Goal: Find contact information: Find contact information

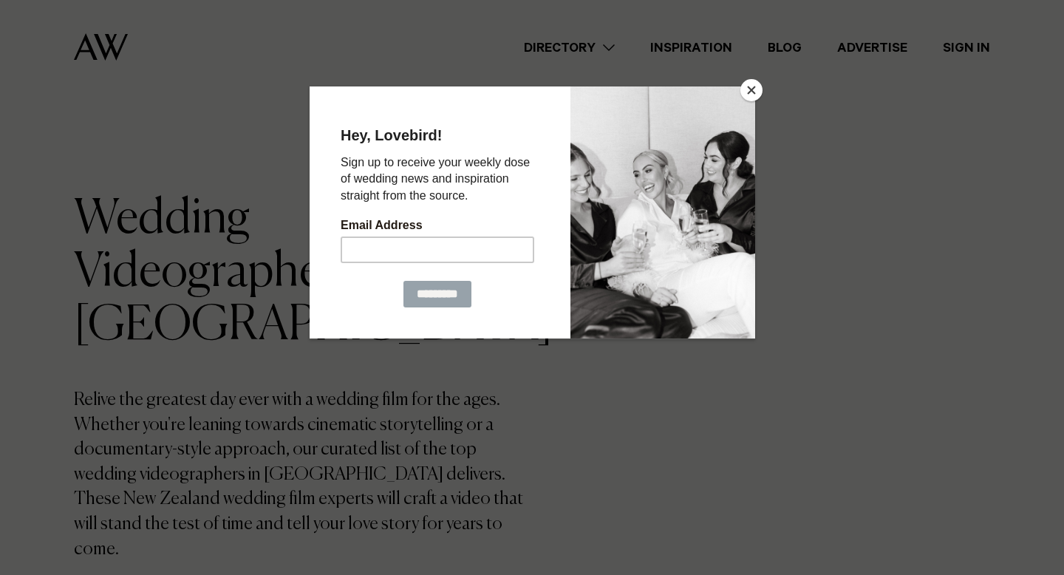
click at [760, 87] on button "Close" at bounding box center [752, 90] width 22 height 22
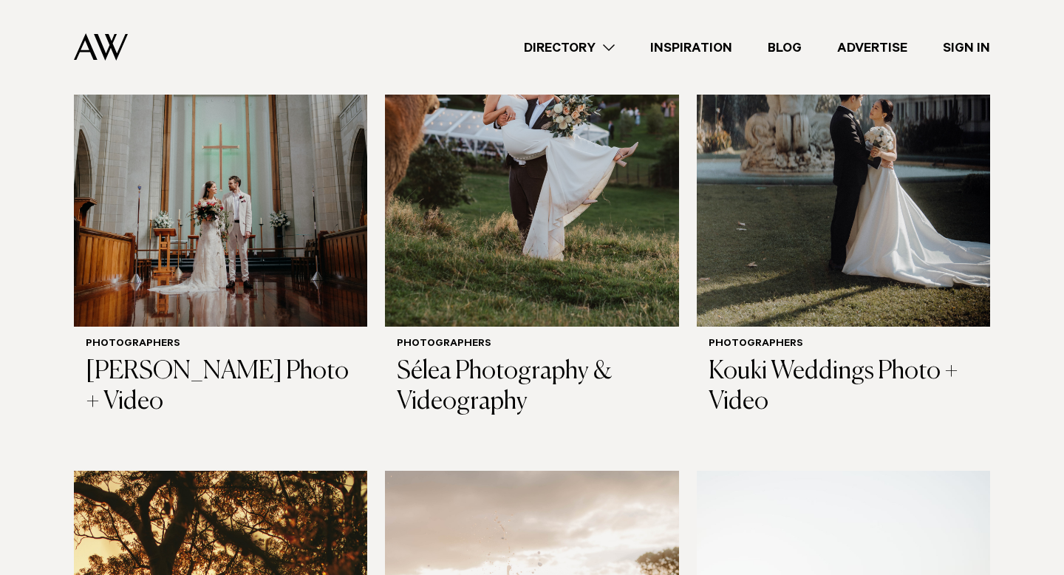
scroll to position [641, 0]
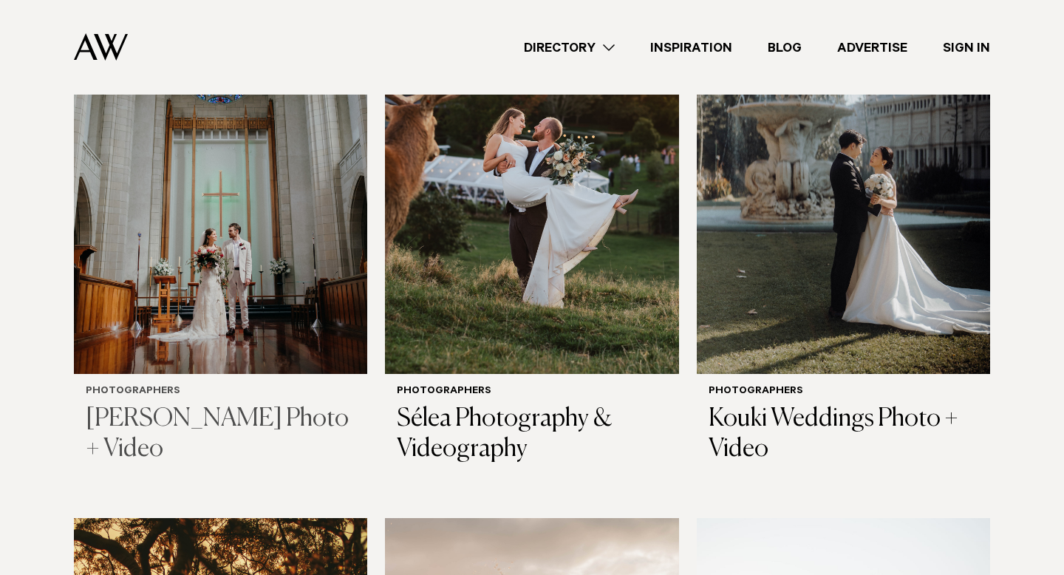
click at [279, 262] on img at bounding box center [220, 177] width 293 height 394
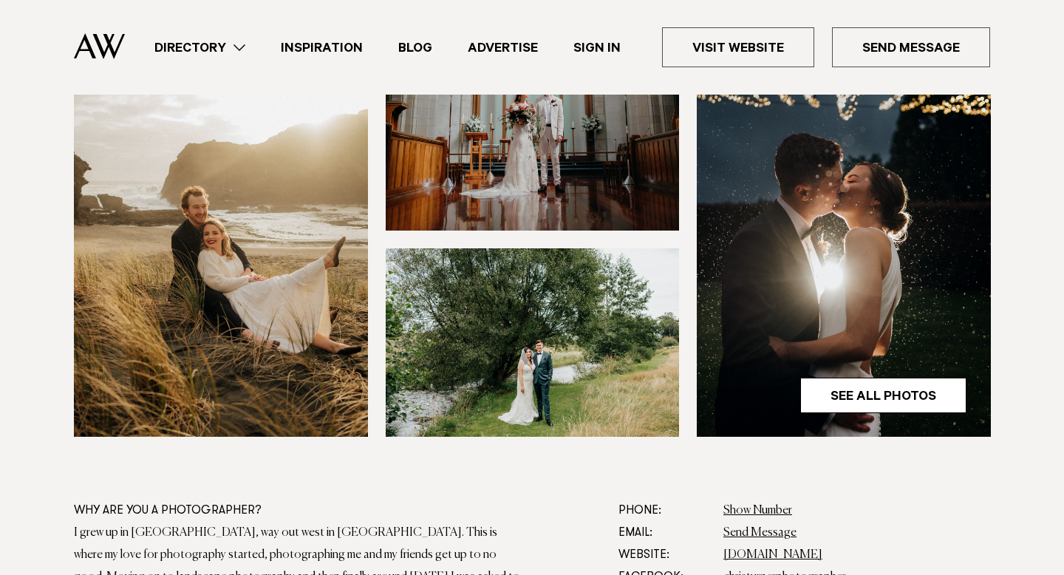
scroll to position [634, 0]
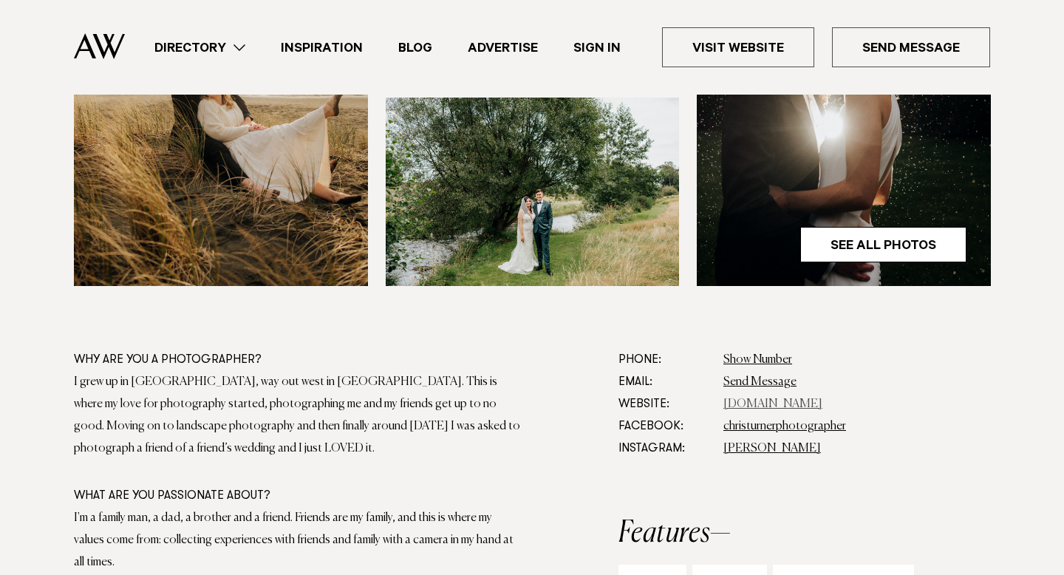
click at [754, 404] on link "www.christurnerphotographer.com" at bounding box center [773, 404] width 99 height 12
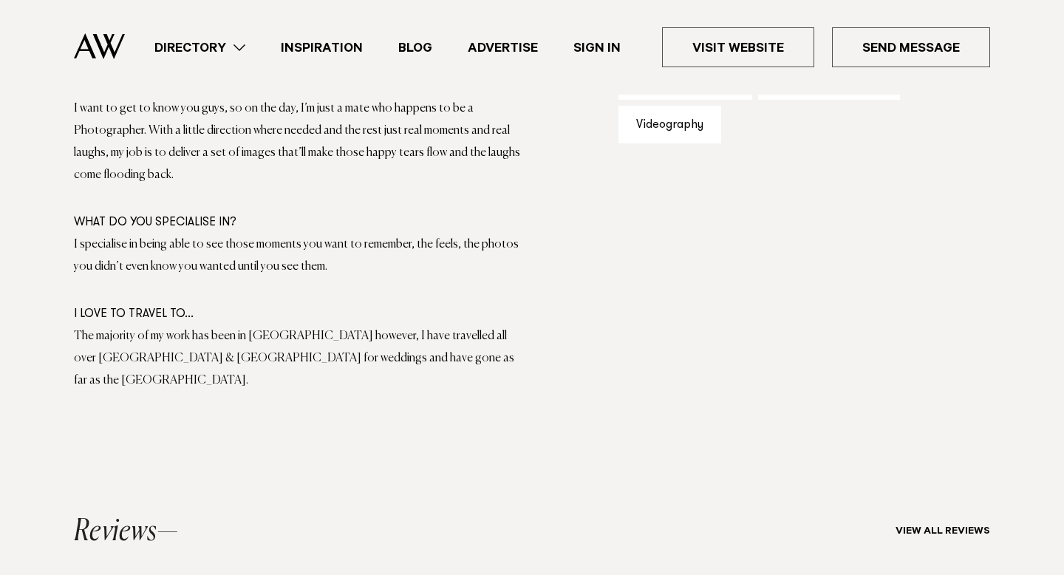
scroll to position [1172, 0]
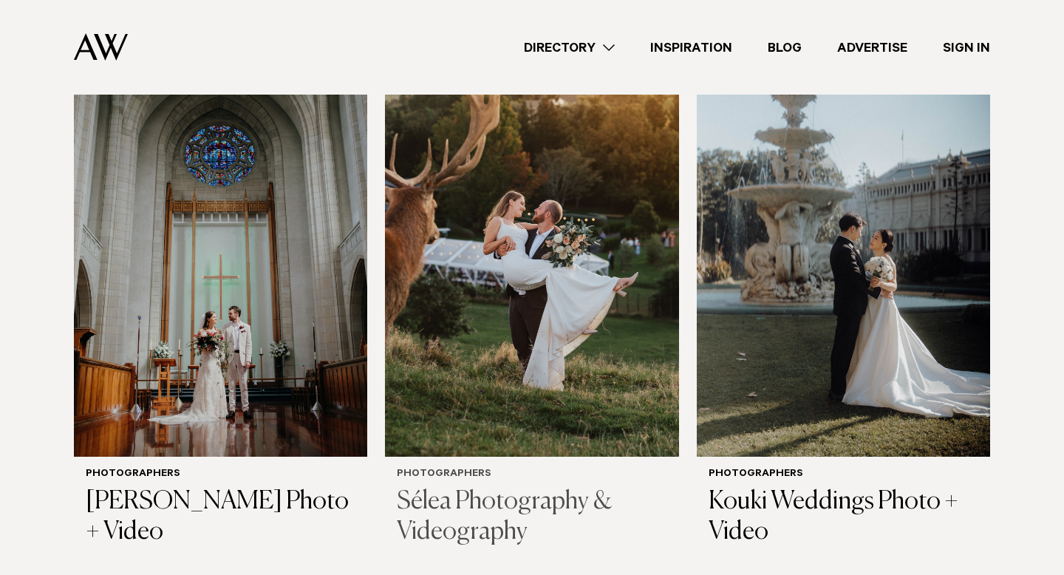
scroll to position [557, 0]
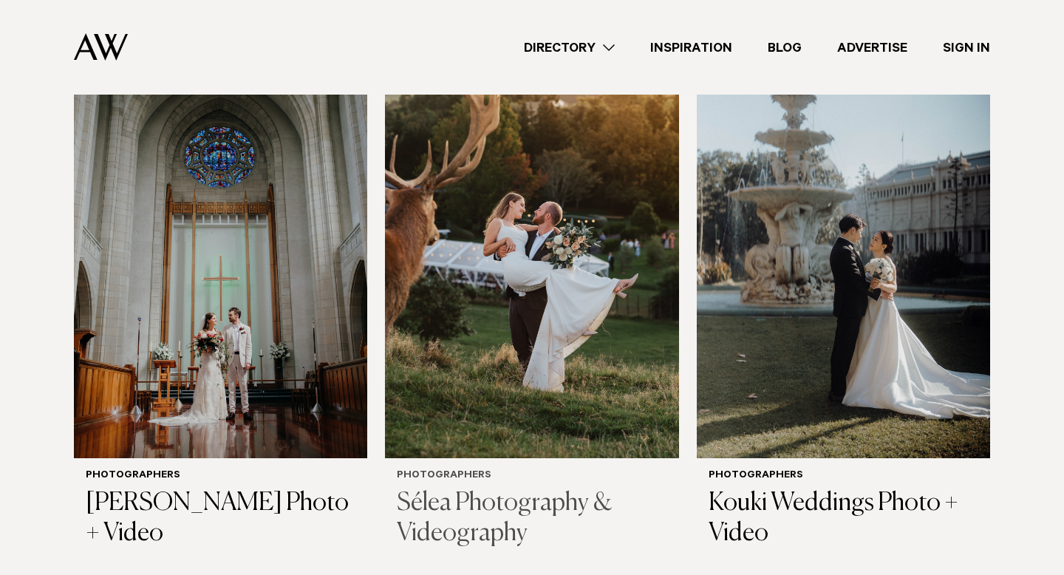
click at [518, 292] on img at bounding box center [531, 261] width 293 height 394
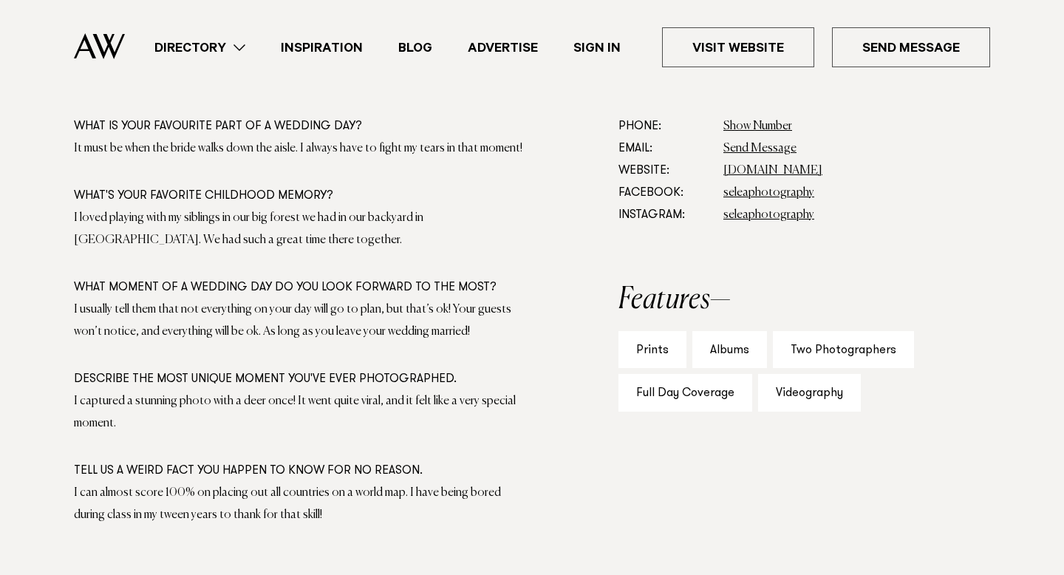
scroll to position [883, 0]
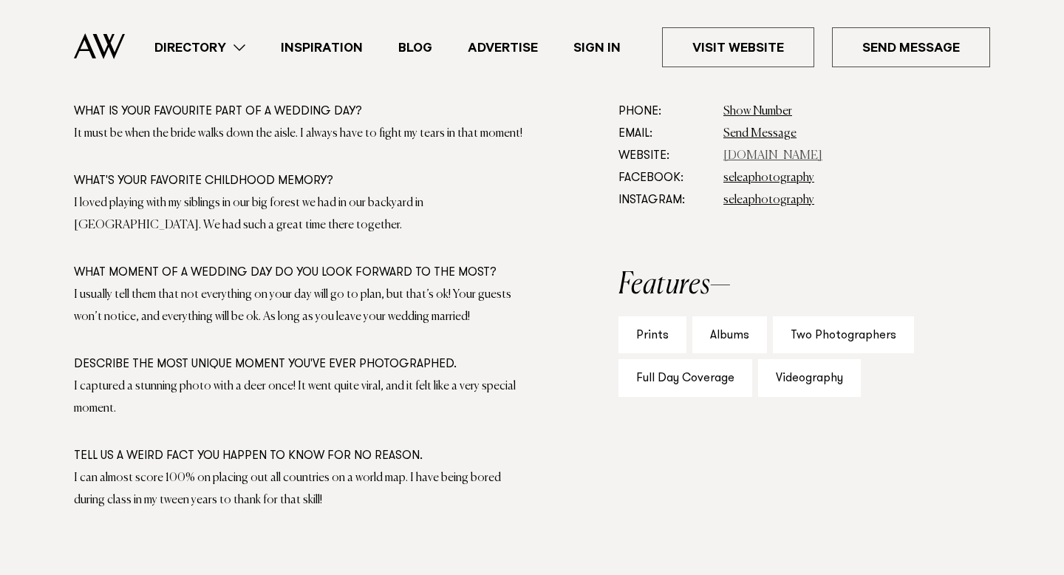
click at [761, 153] on link "[DOMAIN_NAME]" at bounding box center [773, 156] width 99 height 12
